Goal: Information Seeking & Learning: Check status

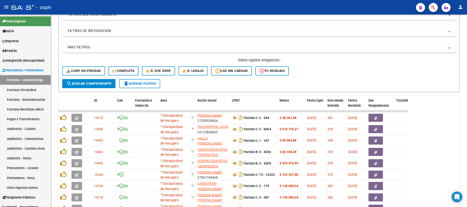
scroll to position [77, 0]
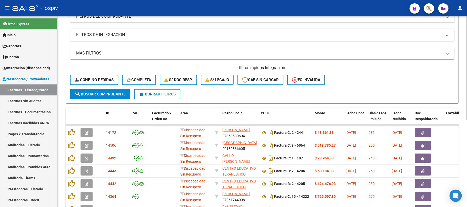
drag, startPoint x: 511, startPoint y: 0, endPoint x: 298, endPoint y: 33, distance: 215.9
click at [298, 33] on mat-panel-title "FILTROS DE INTEGRACION" at bounding box center [259, 35] width 366 height 6
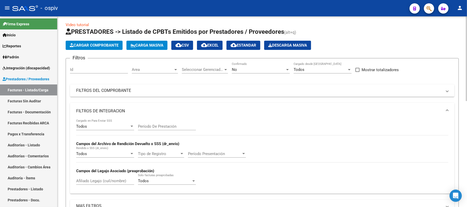
scroll to position [0, 0]
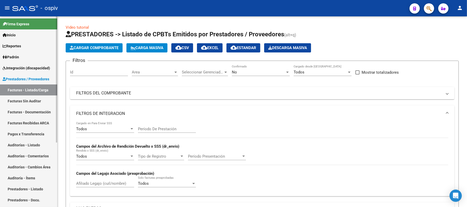
click at [25, 78] on span "Prestadores / Proveedores" at bounding box center [26, 79] width 47 height 6
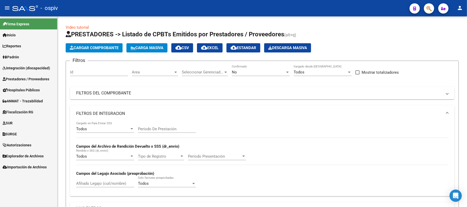
click at [33, 78] on span "Prestadores / Proveedores" at bounding box center [26, 79] width 47 height 6
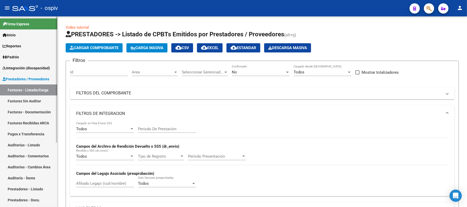
click at [33, 91] on link "Facturas - Listado/Carga" at bounding box center [28, 90] width 57 height 11
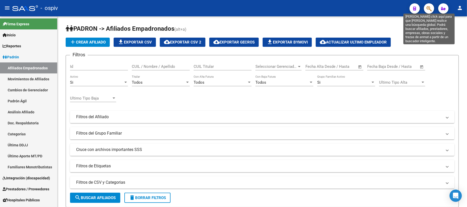
click at [431, 9] on icon "button" at bounding box center [428, 9] width 5 height 6
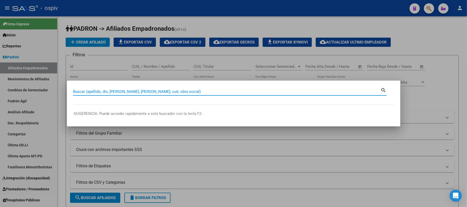
paste input "28292264"
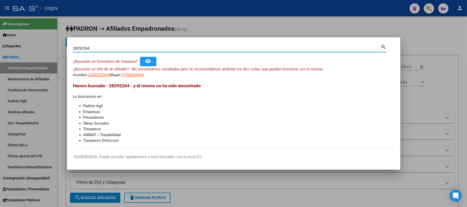
click at [137, 72] on app-link-go-to "27282922644" at bounding box center [132, 75] width 23 height 6
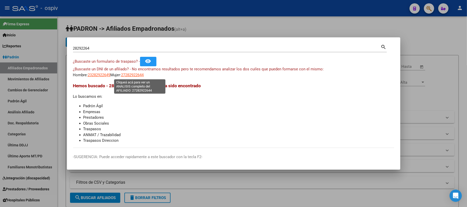
click at [132, 73] on span "27282922644" at bounding box center [132, 75] width 23 height 5
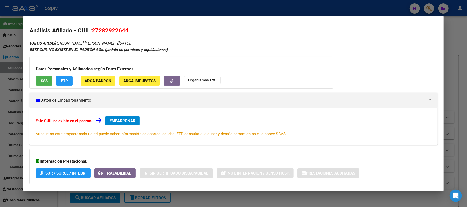
scroll to position [27, 0]
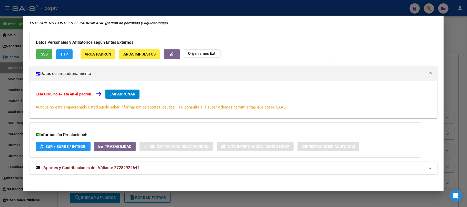
click at [135, 167] on span "Aportes y Contribuciones del Afiliado: 27282922644" at bounding box center [91, 168] width 96 height 5
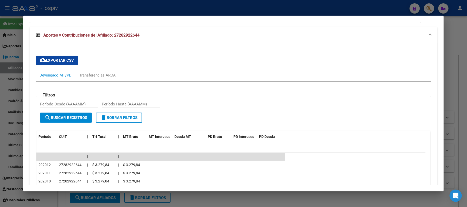
scroll to position [155, 0]
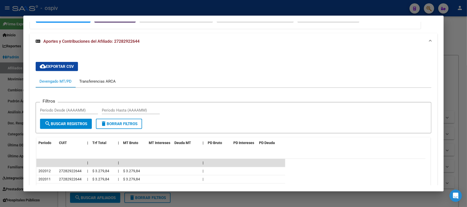
click at [105, 82] on div "Transferencias ARCA" at bounding box center [97, 82] width 36 height 6
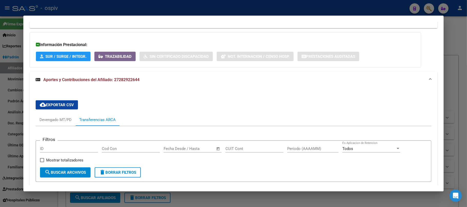
scroll to position [0, 0]
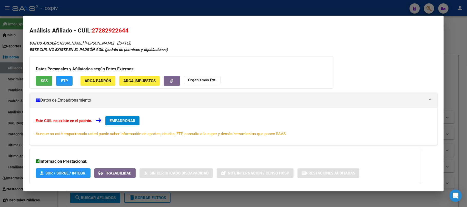
click at [146, 11] on div at bounding box center [233, 103] width 467 height 207
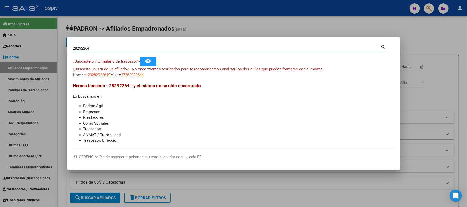
drag, startPoint x: 98, startPoint y: 50, endPoint x: 53, endPoint y: 46, distance: 45.3
click at [53, 46] on div "28292264 Buscar (apellido, dni, cuil, nro traspaso, cuit, obra social) search ¿…" at bounding box center [233, 103] width 467 height 207
paste input "38670951"
type input "38670951"
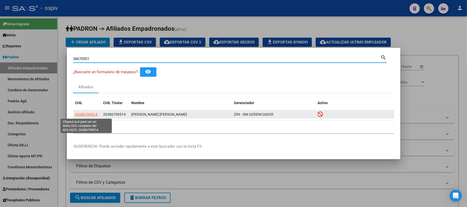
click at [85, 114] on span "20386709514" at bounding box center [86, 115] width 23 height 4
type textarea "20386709514"
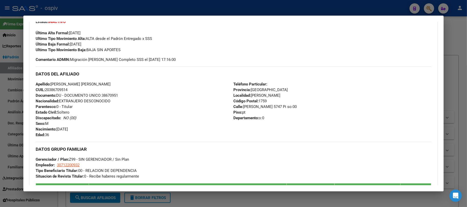
scroll to position [253, 0]
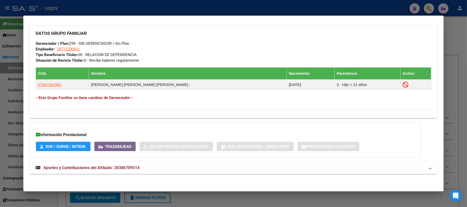
click at [98, 168] on span "Aportes y Contribuciones del Afiliado: 20386709514" at bounding box center [91, 168] width 96 height 5
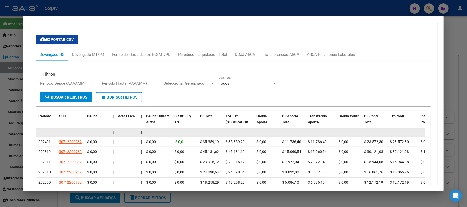
scroll to position [404, 0]
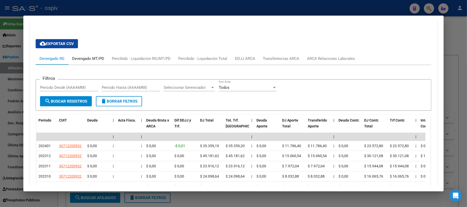
click at [84, 57] on div "Devengado MT/PD" at bounding box center [88, 59] width 32 height 6
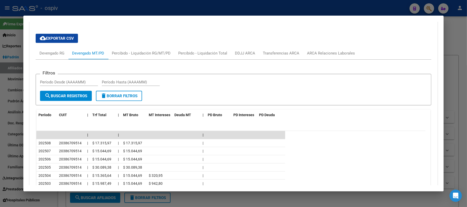
scroll to position [410, 0]
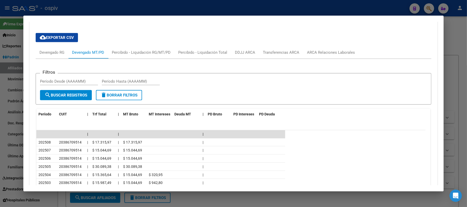
click at [124, 11] on div at bounding box center [233, 103] width 467 height 207
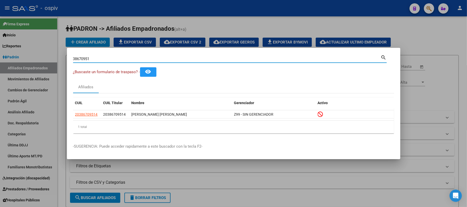
drag, startPoint x: 106, startPoint y: 59, endPoint x: 73, endPoint y: 56, distance: 32.7
click at [73, 56] on div "38670951 Buscar (apellido, dni, cuil, nro traspaso, cuit, obra social)" at bounding box center [227, 59] width 308 height 8
paste input "58673010"
type input "58673010"
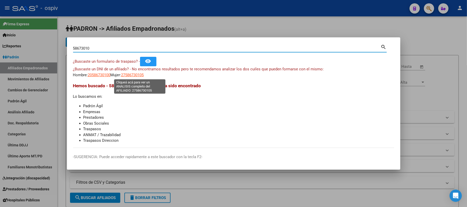
click at [135, 74] on span "27586730105" at bounding box center [132, 75] width 23 height 5
type textarea "27586730105"
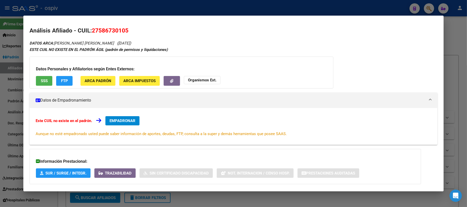
click at [49, 82] on button "SSS" at bounding box center [44, 80] width 16 height 9
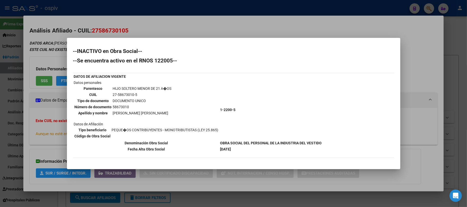
click at [120, 107] on td "58673010" at bounding box center [142, 107] width 59 height 6
copy td "58673010"
